Goal: Information Seeking & Learning: Learn about a topic

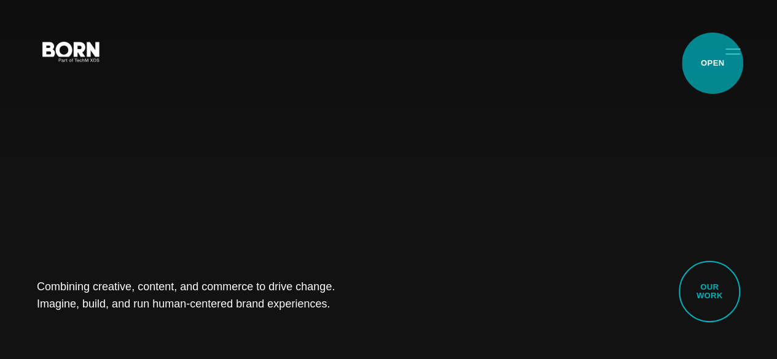
click at [718, 63] on button "Primary Menu" at bounding box center [732, 51] width 29 height 26
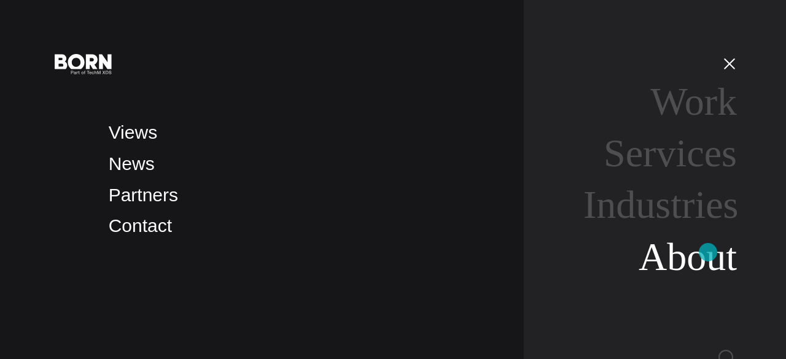
click at [708, 252] on link "About" at bounding box center [688, 257] width 98 height 44
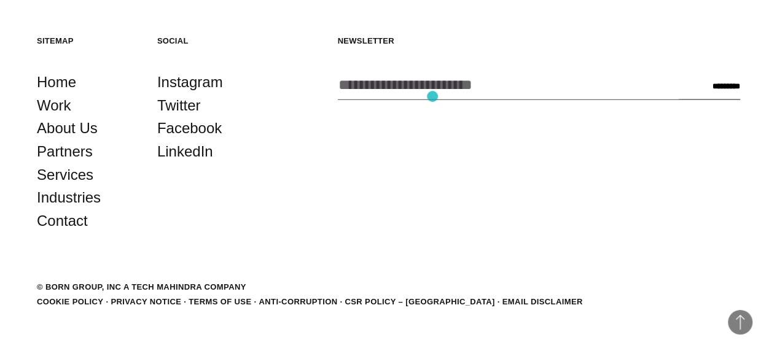
scroll to position [3845, 0]
click at [61, 163] on link "Partners" at bounding box center [65, 151] width 56 height 23
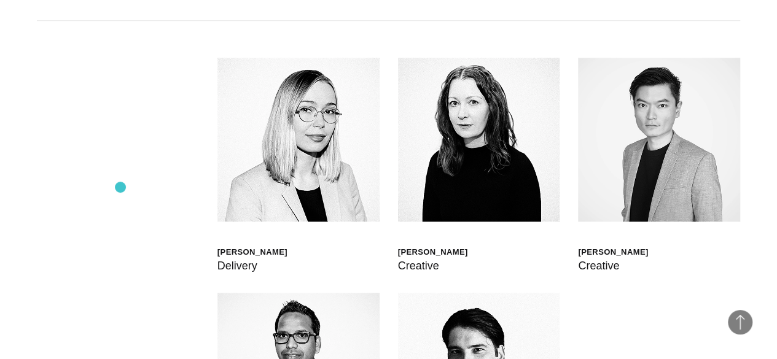
scroll to position [2796, 0]
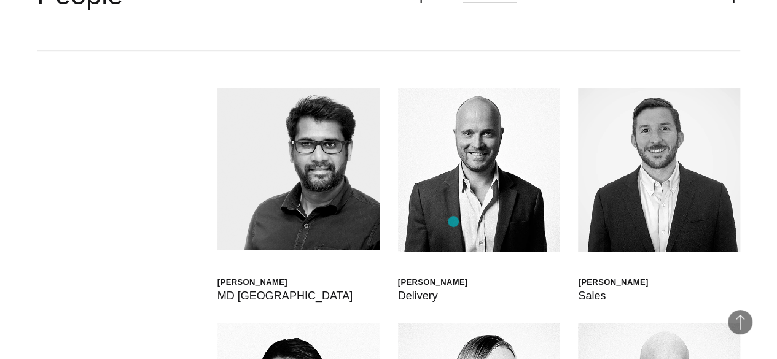
scroll to position [2858, 0]
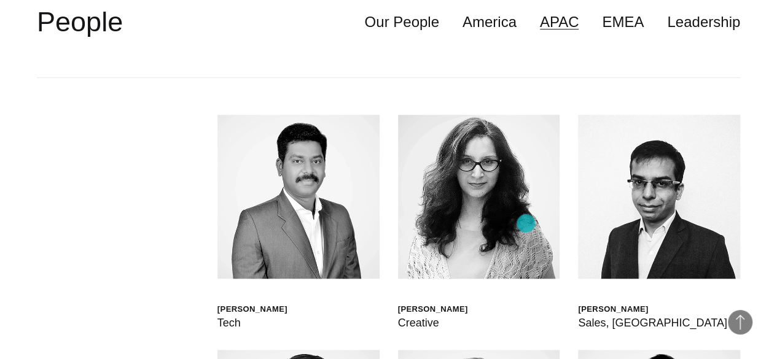
scroll to position [2919, 0]
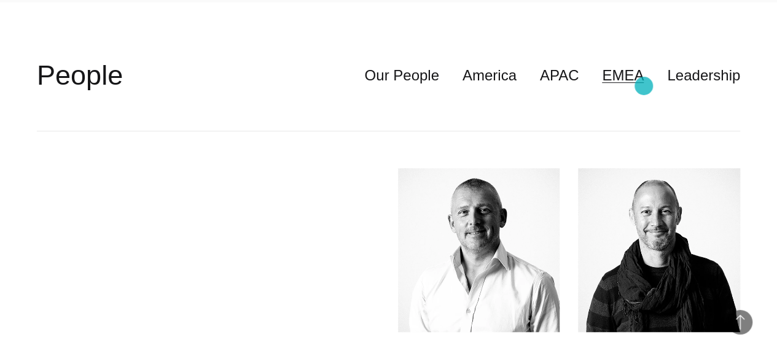
scroll to position [2796, 0]
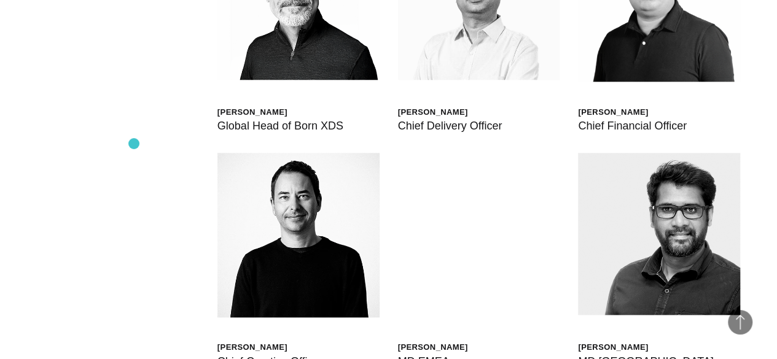
scroll to position [2919, 0]
